Goal: Transaction & Acquisition: Obtain resource

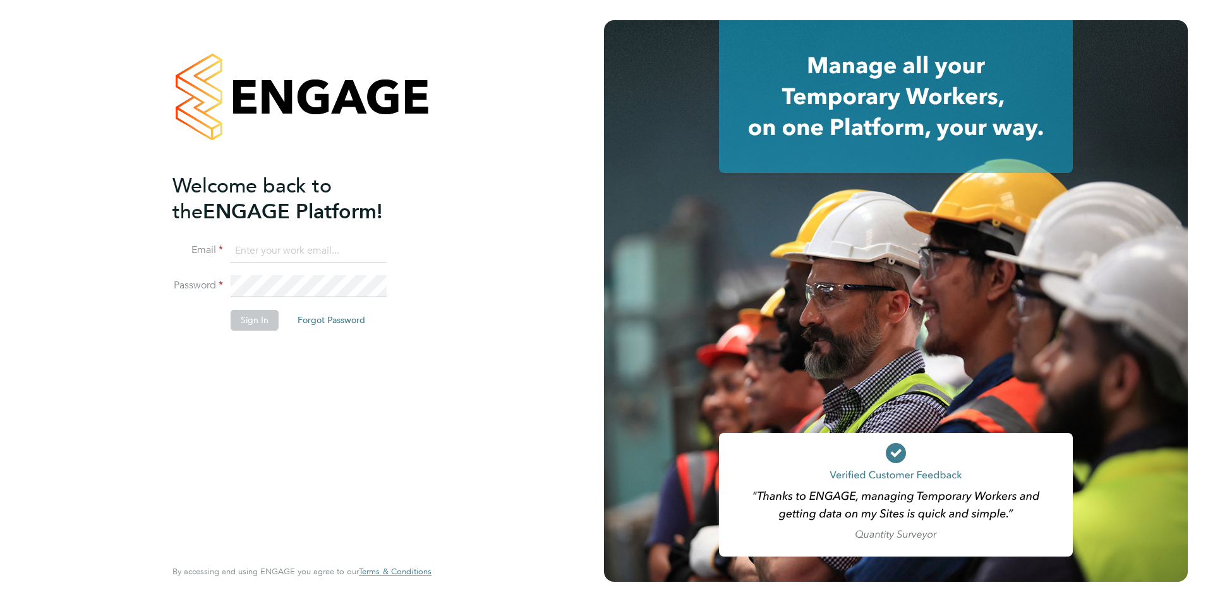
type input "qasim@supremeprotection.co.uk"
click at [245, 323] on button "Sign In" at bounding box center [255, 320] width 48 height 20
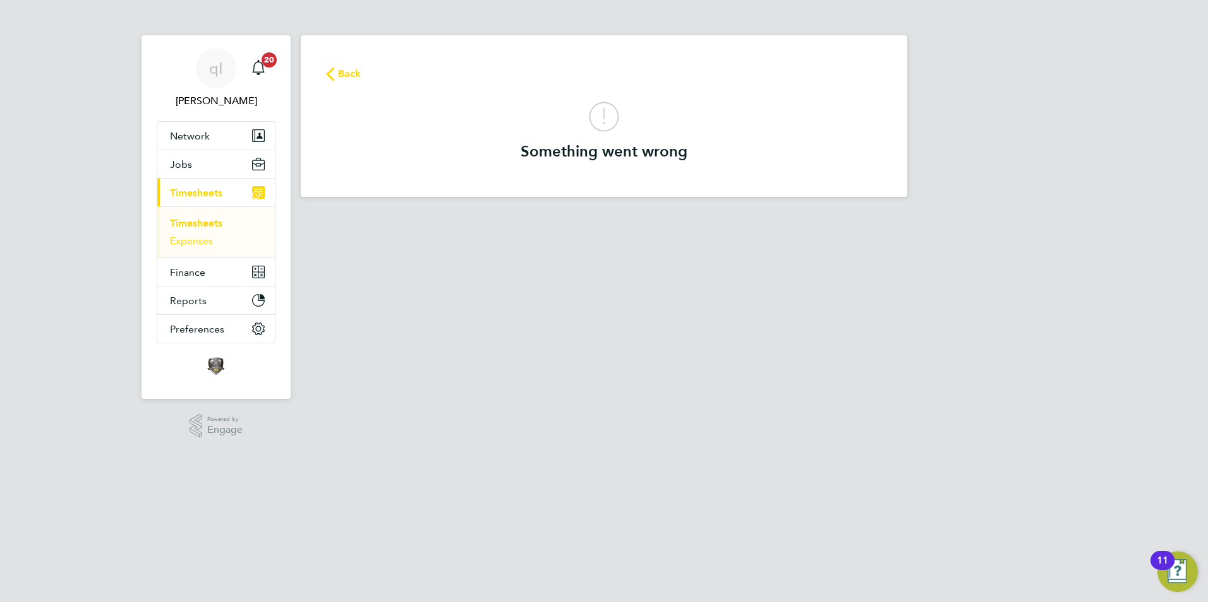
click at [201, 238] on link "Expenses" at bounding box center [191, 241] width 43 height 12
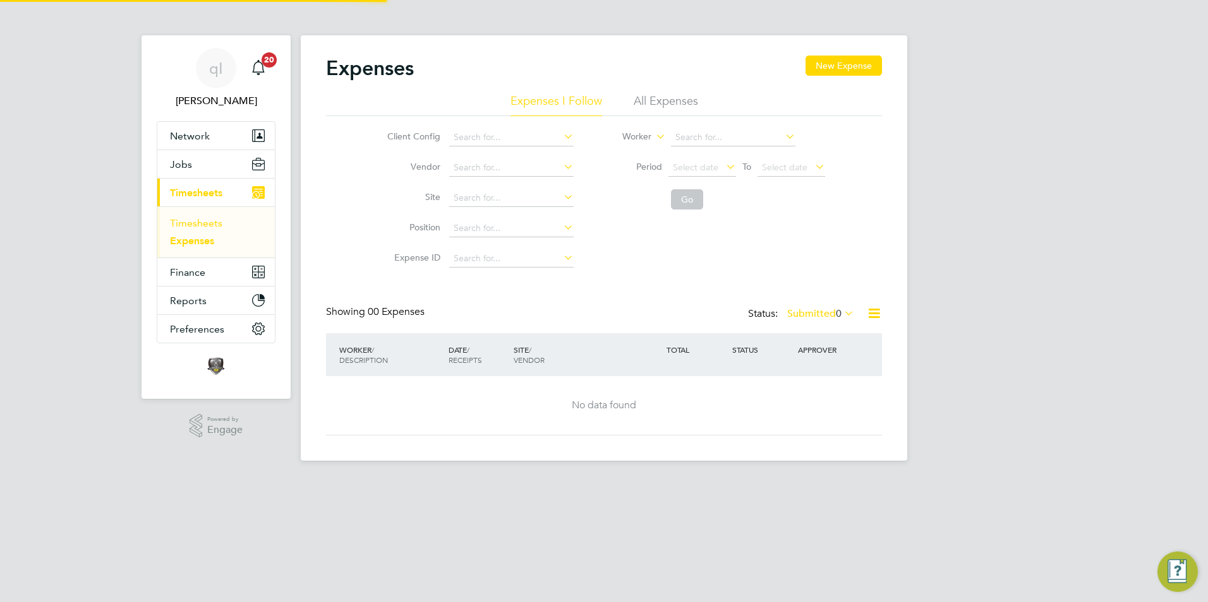
click at [205, 225] on link "Timesheets" at bounding box center [196, 223] width 52 height 12
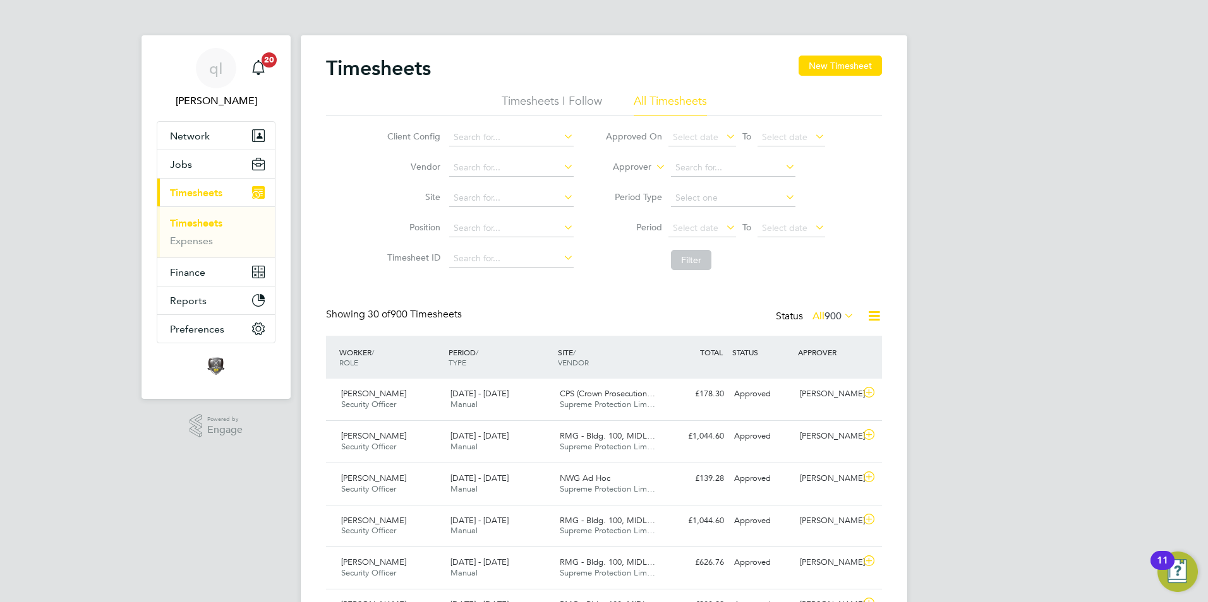
click at [873, 315] on icon at bounding box center [874, 316] width 16 height 16
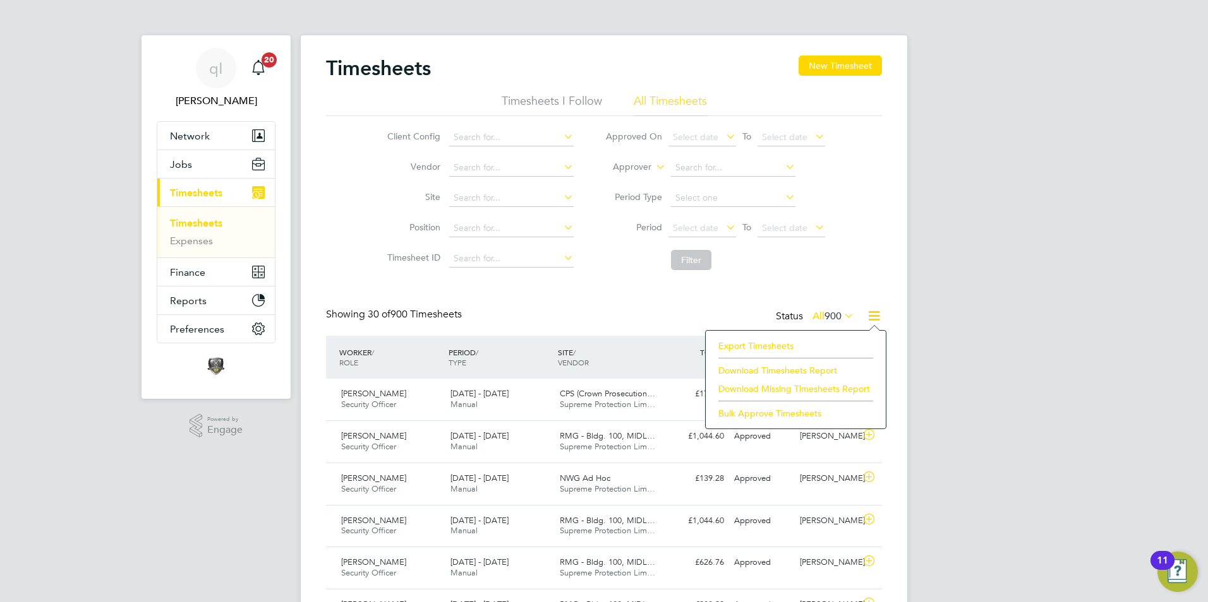
click at [776, 344] on li "Export Timesheets" at bounding box center [795, 346] width 167 height 18
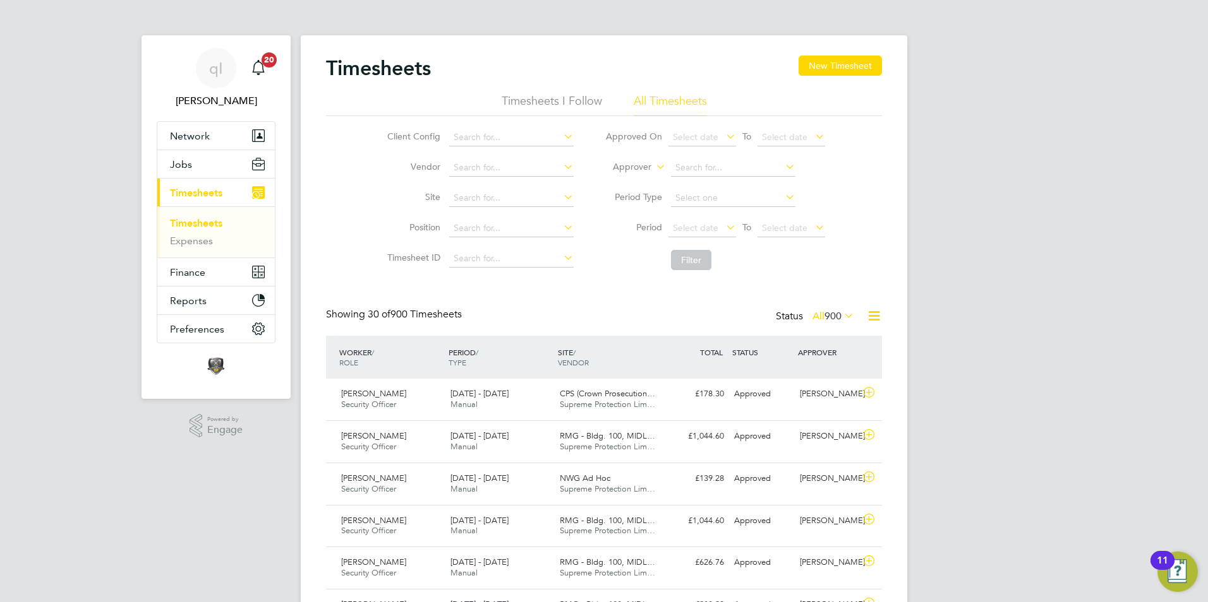
click at [879, 316] on icon at bounding box center [874, 316] width 16 height 16
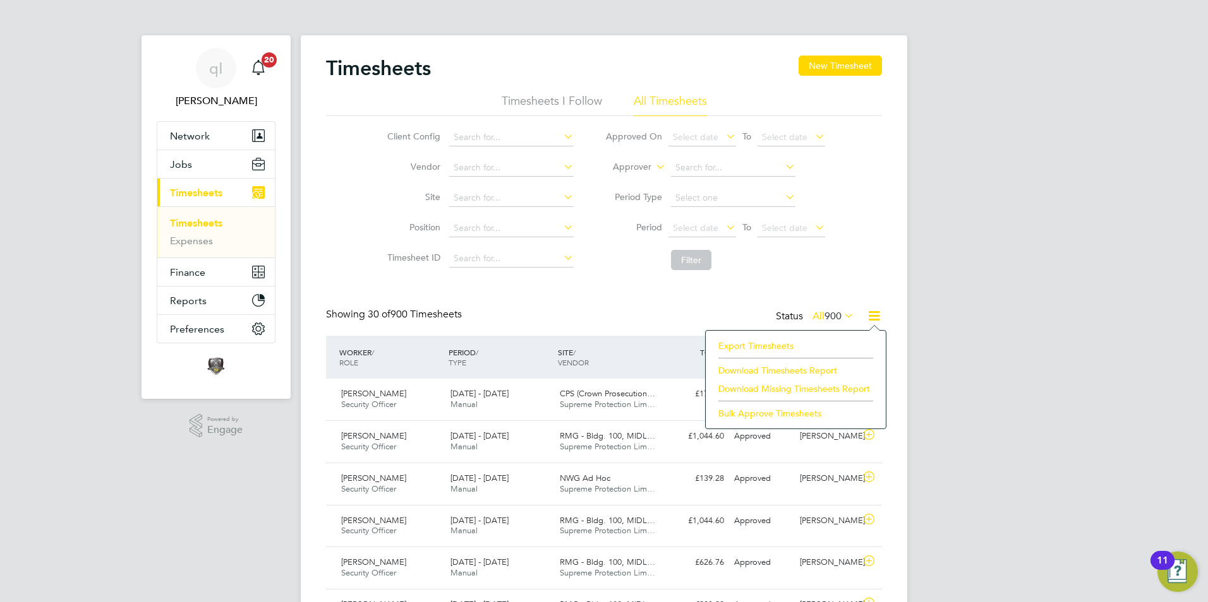
click at [800, 388] on li "Download Missing Timesheets Report" at bounding box center [795, 389] width 167 height 18
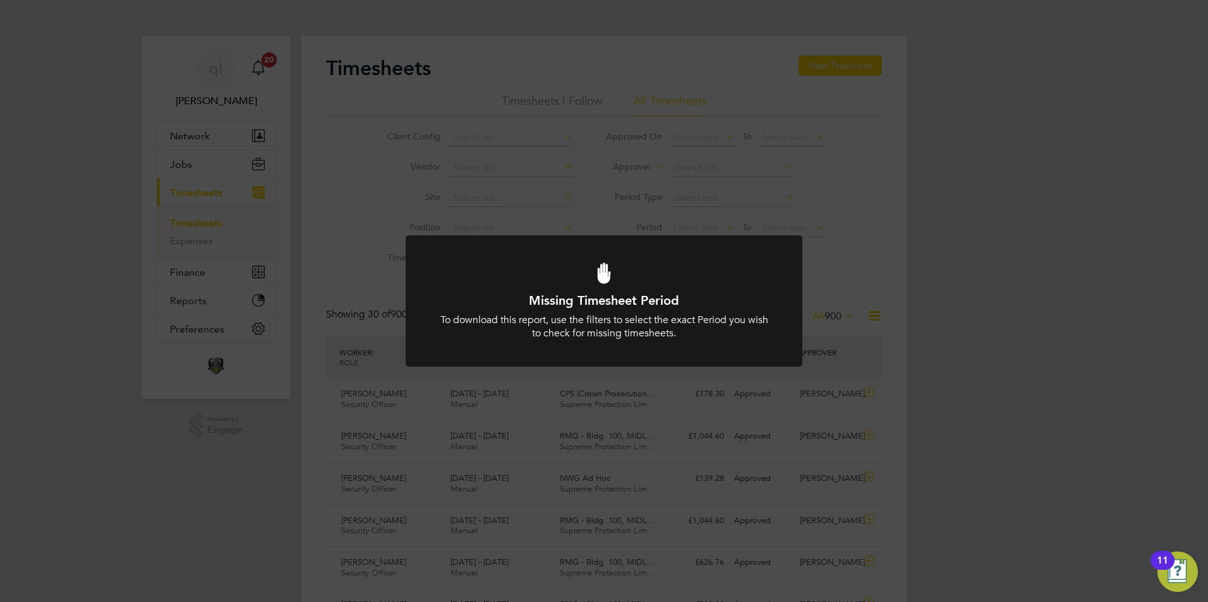
click at [844, 284] on div "Missing Timesheet Period To download this report, use the filters to select the…" at bounding box center [604, 301] width 1208 height 602
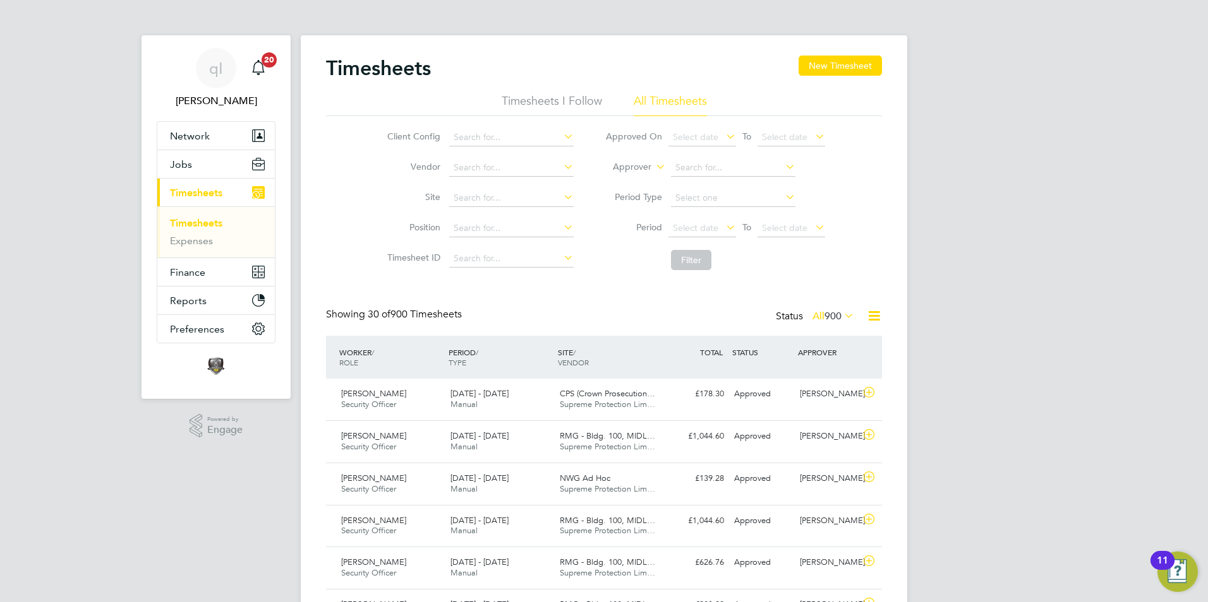
click at [872, 319] on icon at bounding box center [874, 316] width 16 height 16
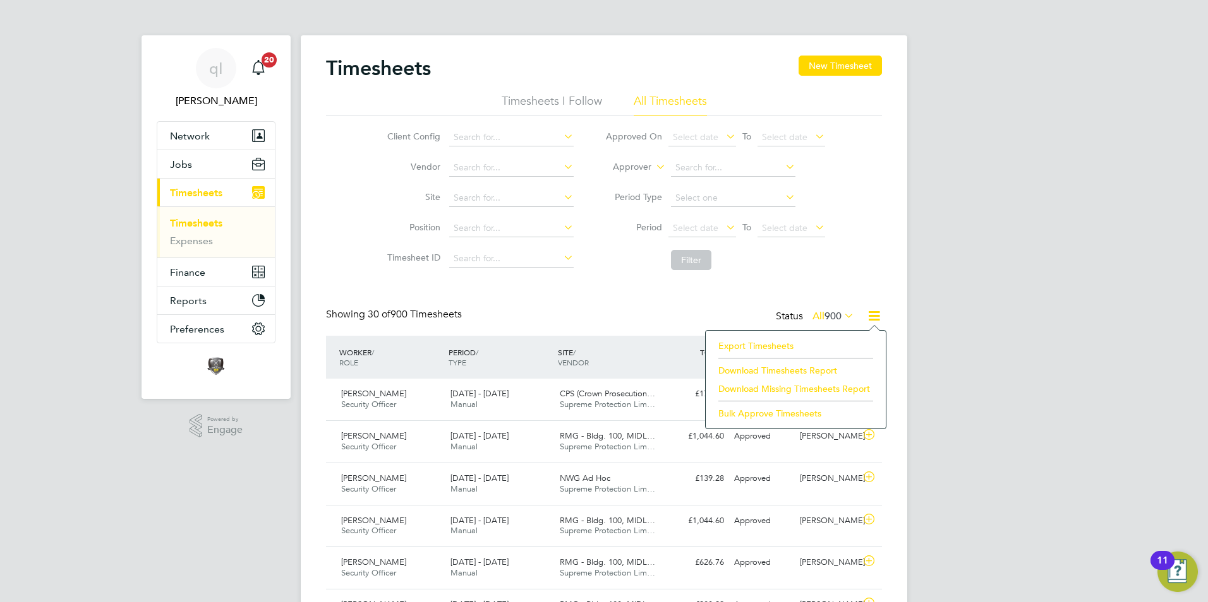
click at [816, 369] on li "Download Timesheets Report" at bounding box center [795, 371] width 167 height 18
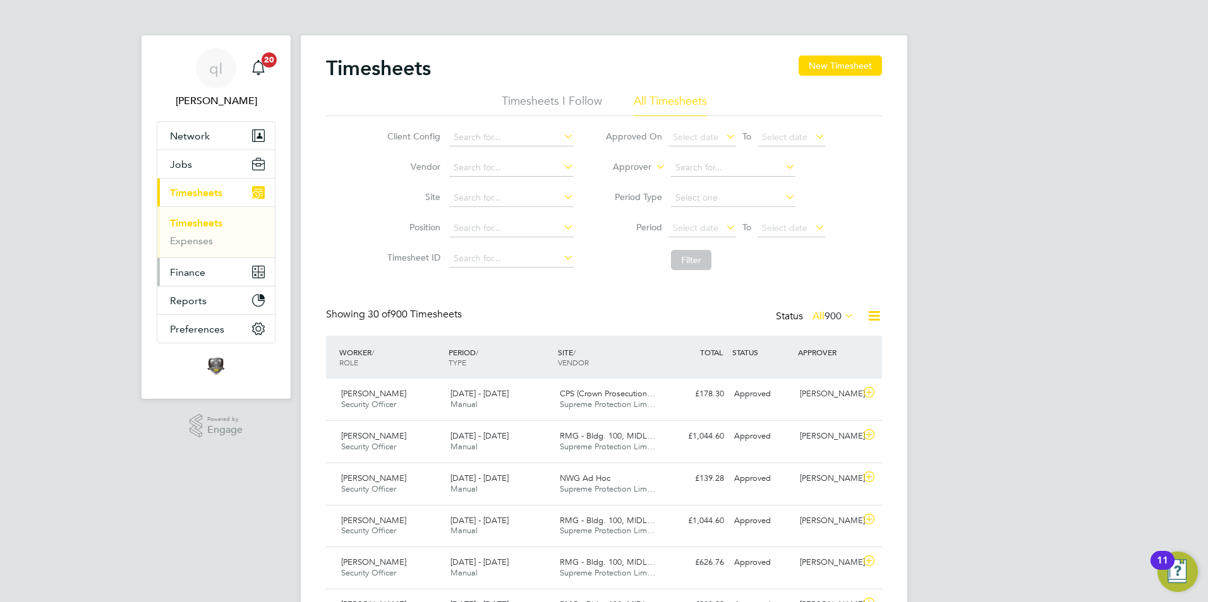
click at [201, 277] on span "Finance" at bounding box center [187, 273] width 35 height 12
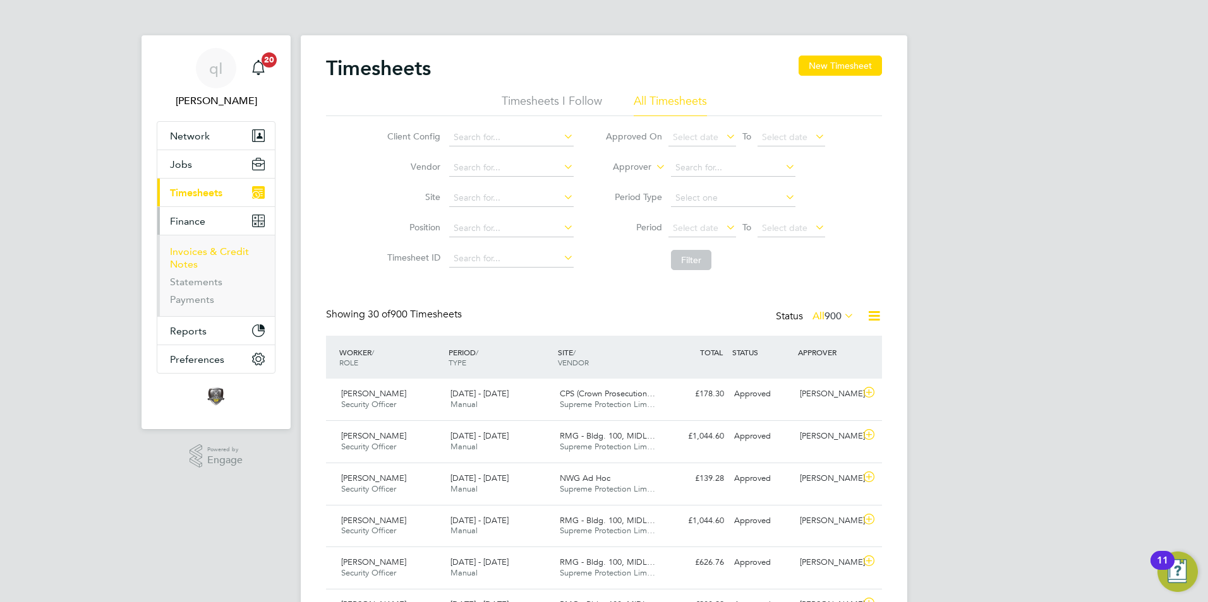
click at [207, 249] on link "Invoices & Credit Notes" at bounding box center [209, 258] width 79 height 25
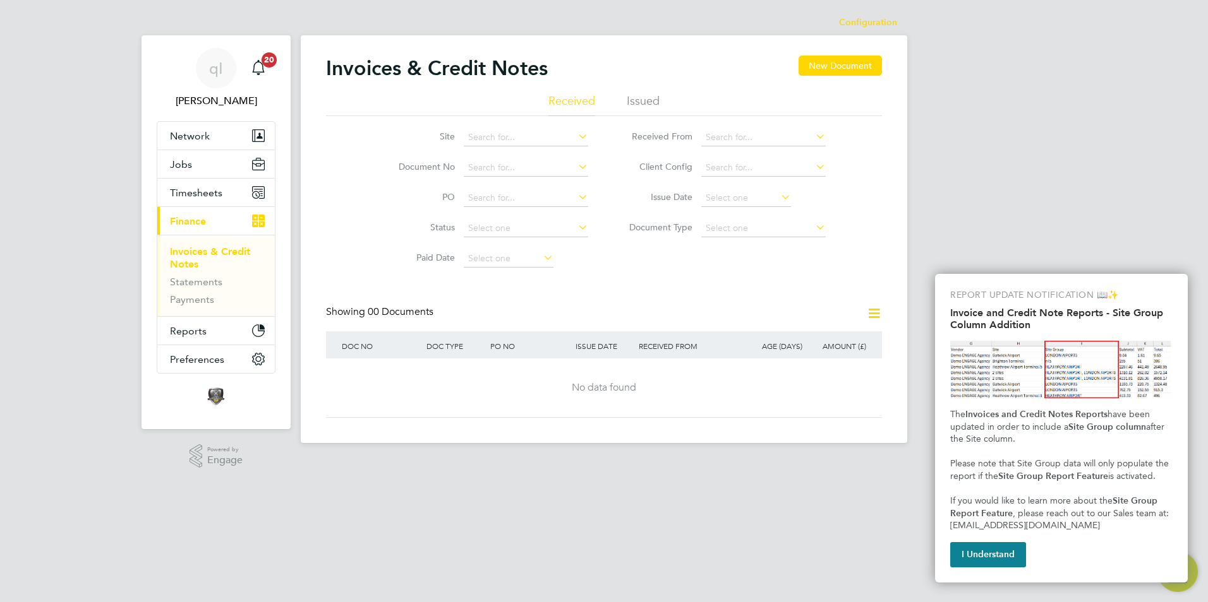
click at [644, 102] on li "Issued" at bounding box center [642, 104] width 33 height 23
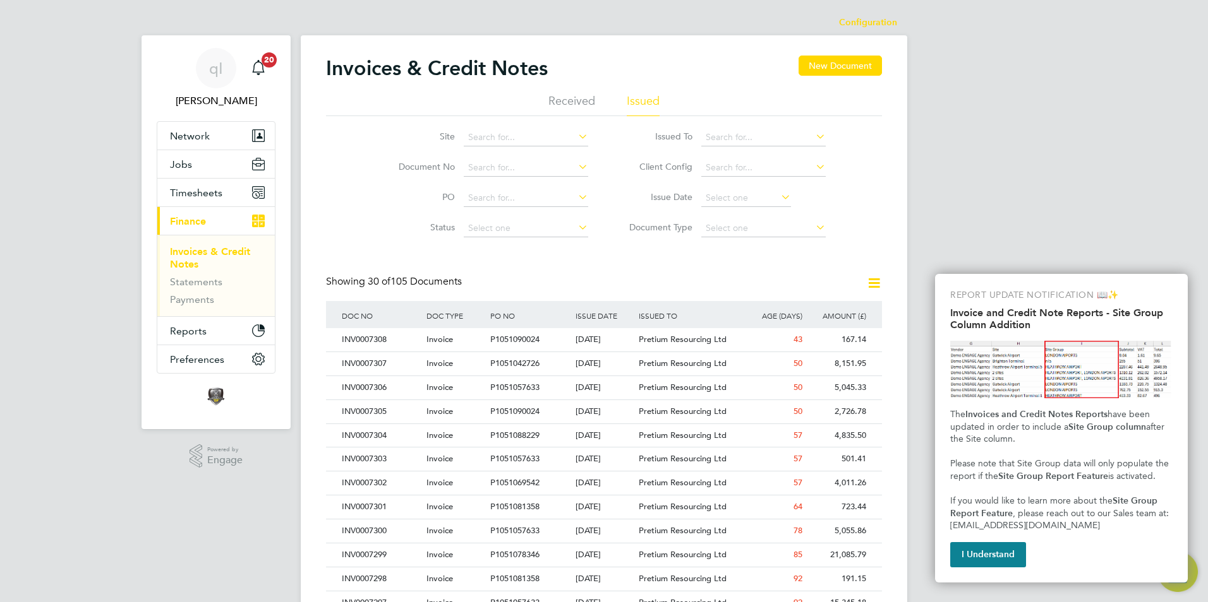
click at [872, 279] on icon at bounding box center [874, 283] width 16 height 16
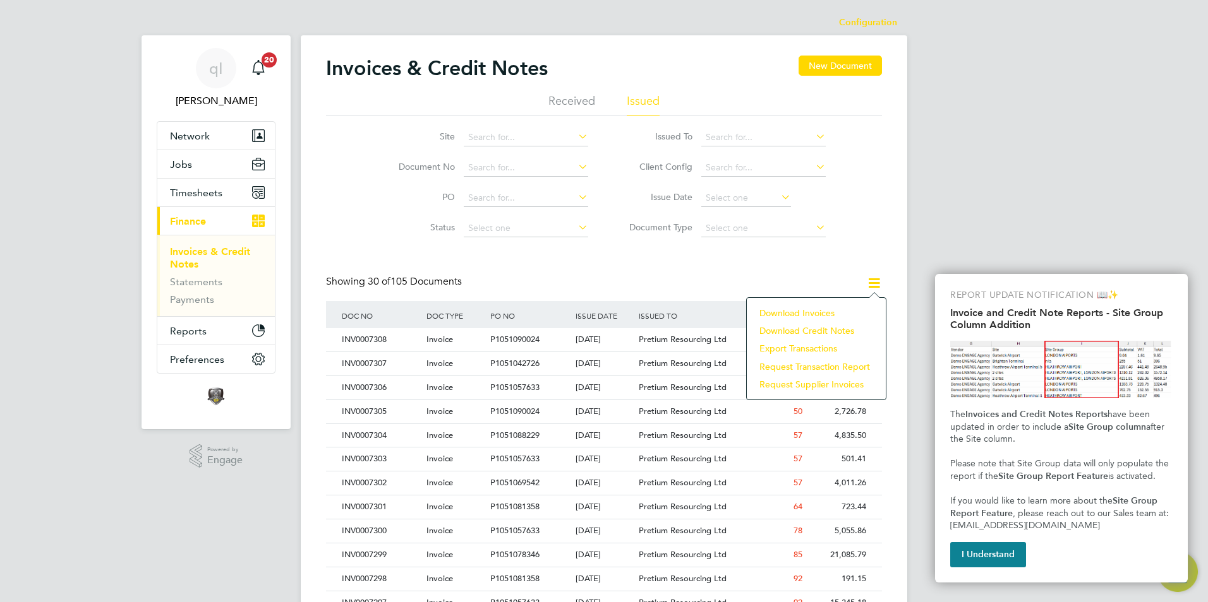
click at [796, 311] on li "Download invoices" at bounding box center [816, 313] width 126 height 18
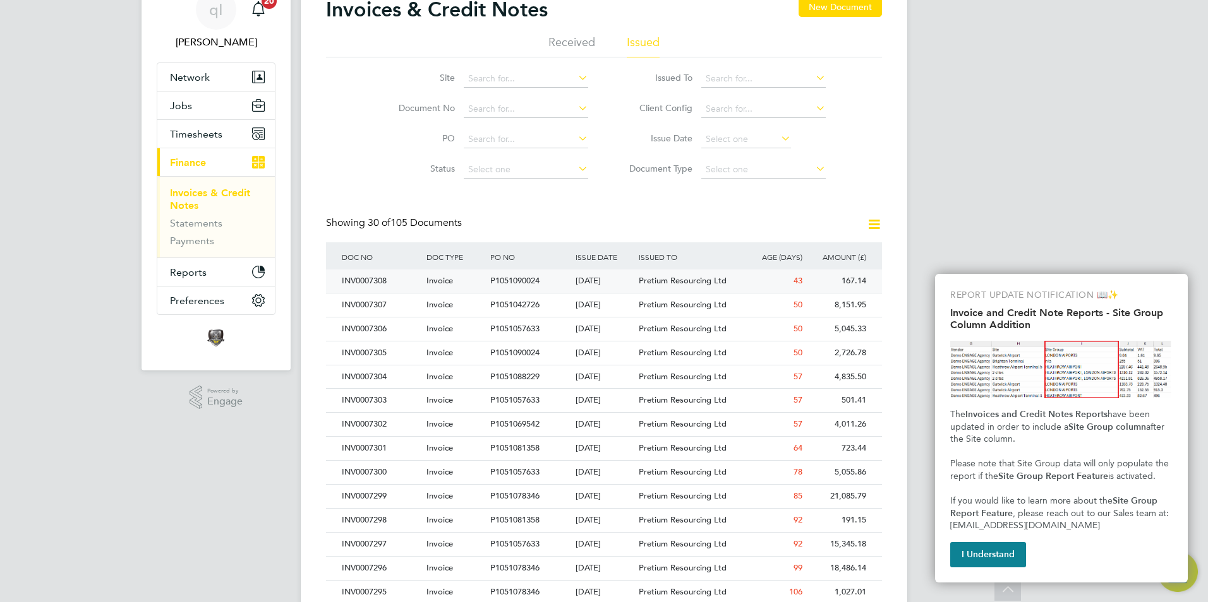
click at [766, 280] on div "43" at bounding box center [773, 281] width 64 height 23
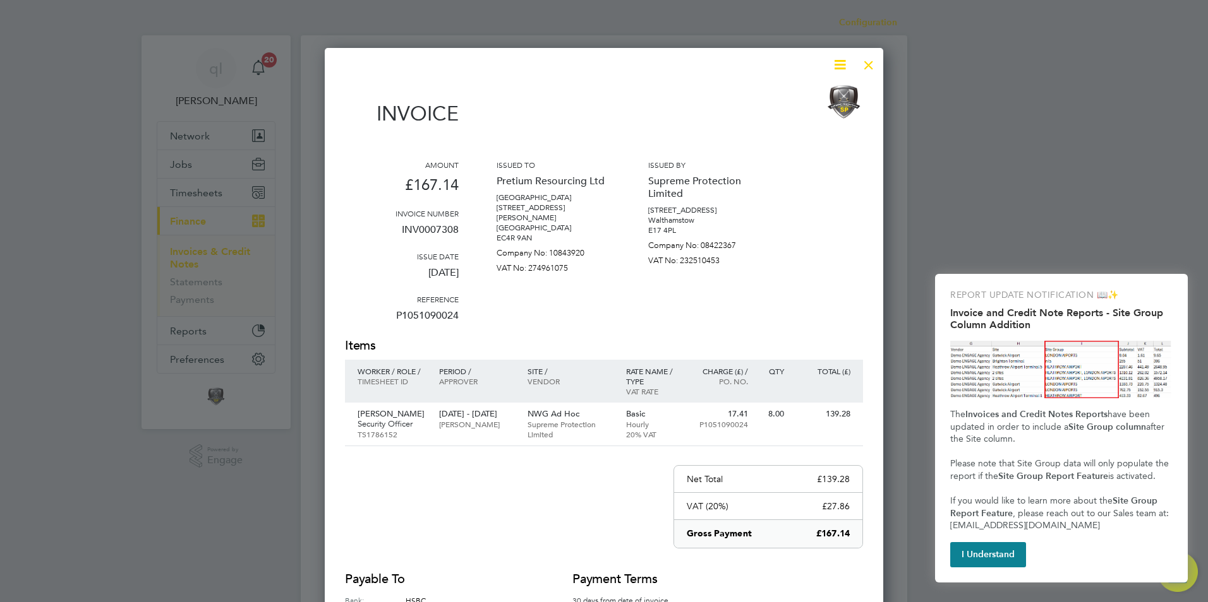
click at [436, 315] on p "P1051090024" at bounding box center [402, 320] width 114 height 33
copy p "P1051090024"
click at [428, 230] on p "INV0007308" at bounding box center [402, 235] width 114 height 33
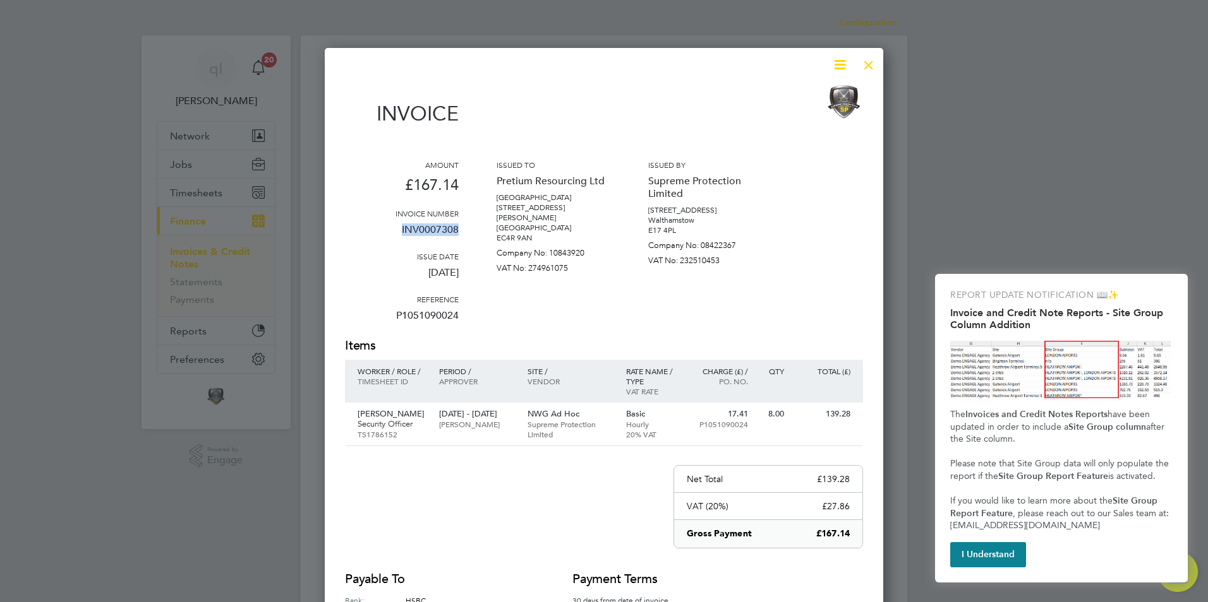
copy p "INV0007308"
click at [1079, 68] on div at bounding box center [604, 301] width 1208 height 602
